Goal: Information Seeking & Learning: Check status

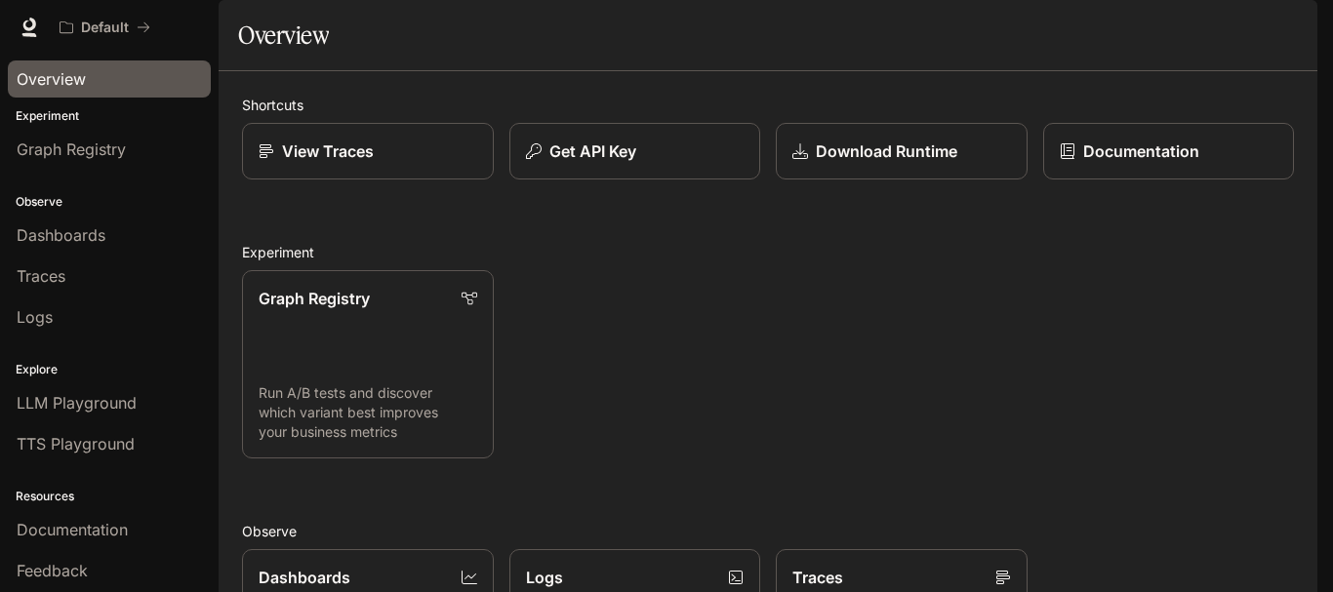
click at [46, 92] on link "Overview" at bounding box center [109, 79] width 203 height 37
click at [322, 163] on p "View Traces" at bounding box center [327, 151] width 93 height 23
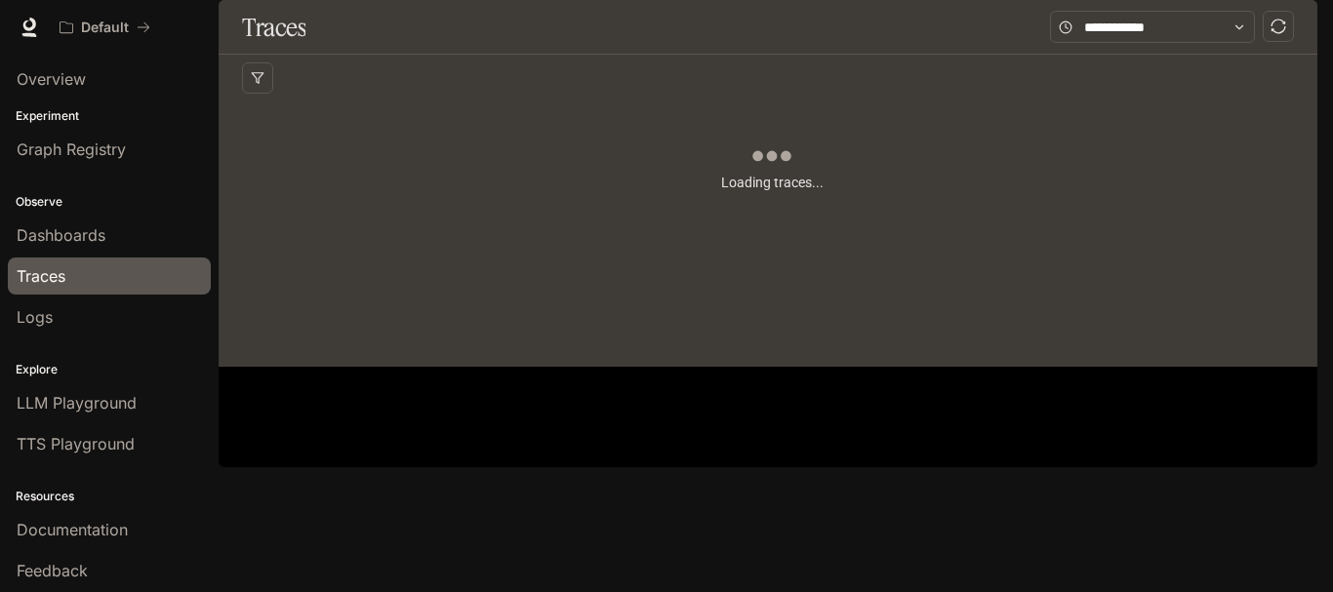
click at [88, 230] on span "Dashboards" at bounding box center [61, 234] width 89 height 23
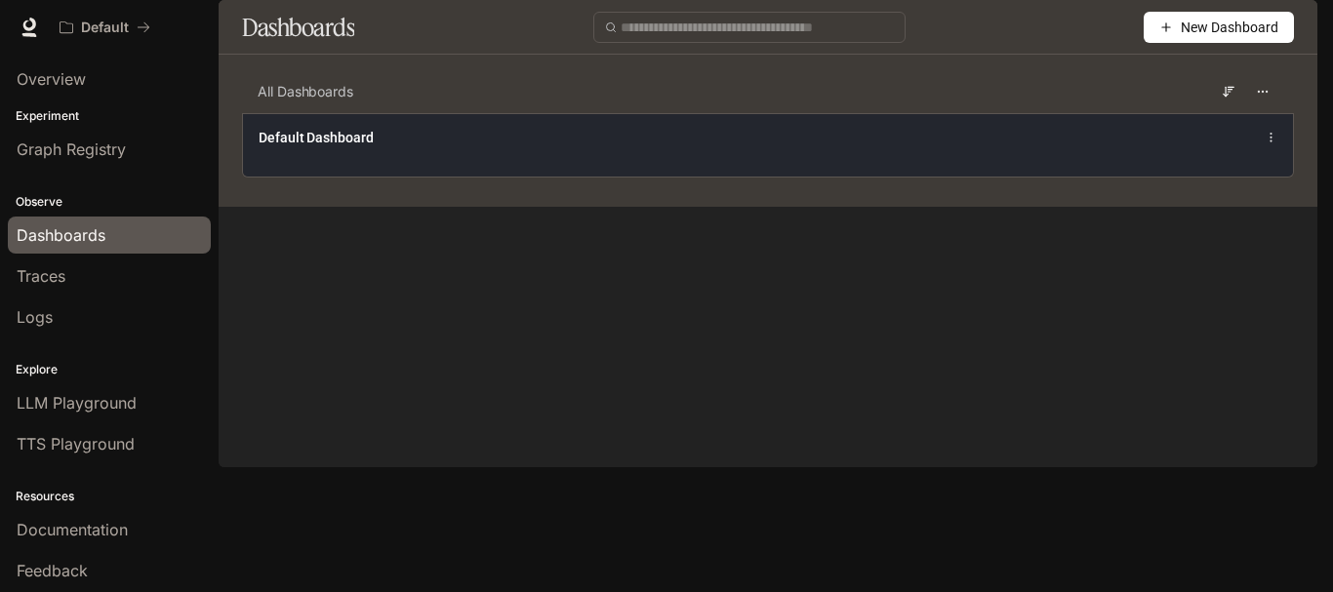
click at [459, 147] on div "Default Dashboard" at bounding box center [551, 138] width 585 height 20
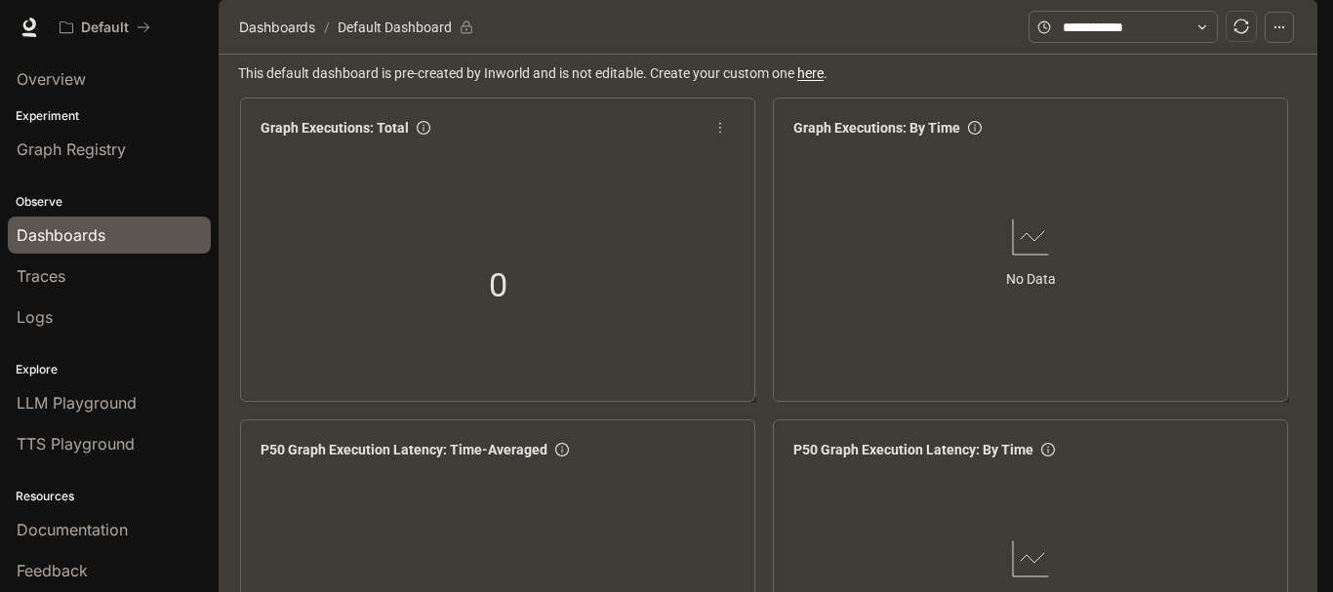
drag, startPoint x: 358, startPoint y: 217, endPoint x: 73, endPoint y: 221, distance: 285.0
click at [174, 211] on div "Observe Dashboards Traces Logs" at bounding box center [109, 258] width 219 height 168
